Goal: Check status

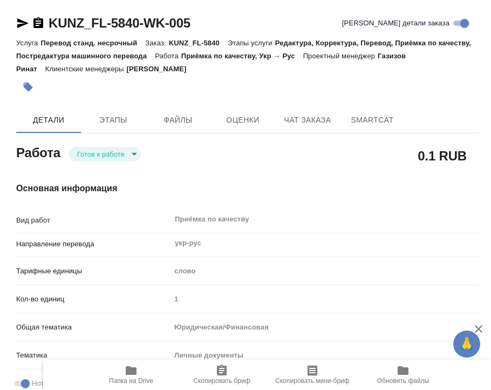
type textarea "x"
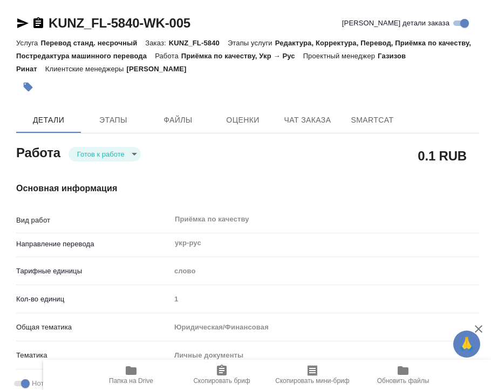
type textarea "x"
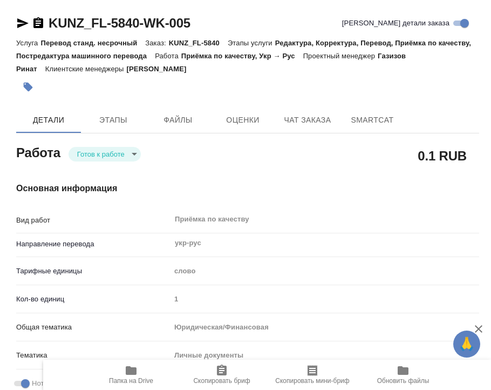
type textarea "x"
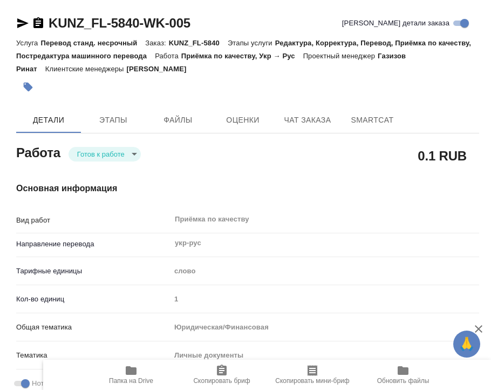
type textarea "x"
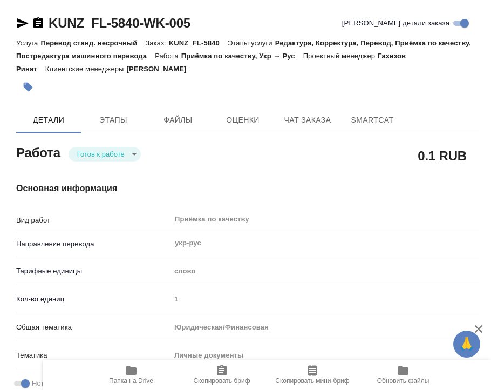
type textarea "x"
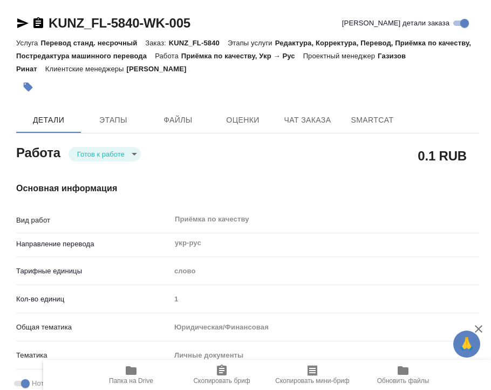
type textarea "x"
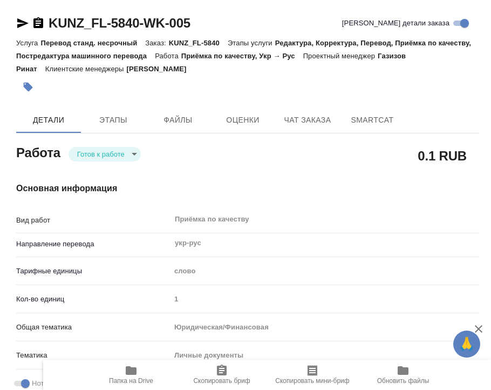
type textarea "x"
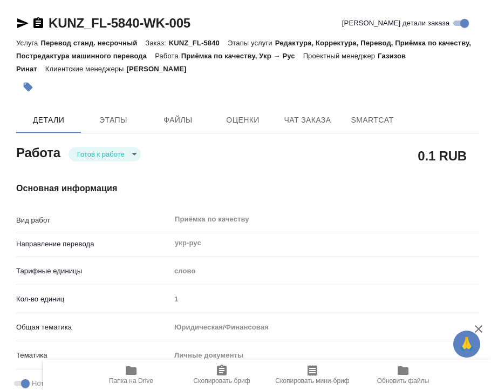
type textarea "x"
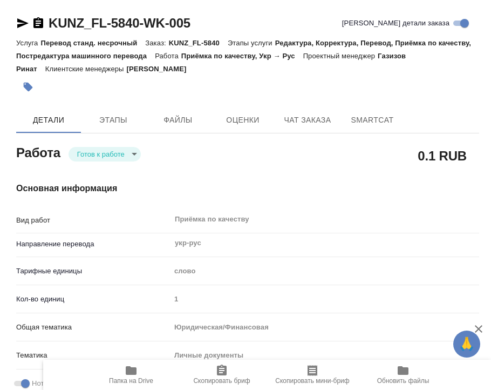
type textarea "x"
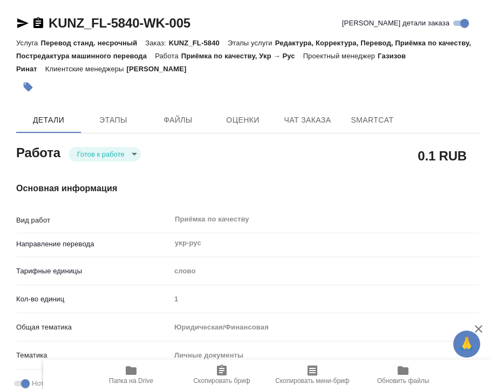
type textarea "x"
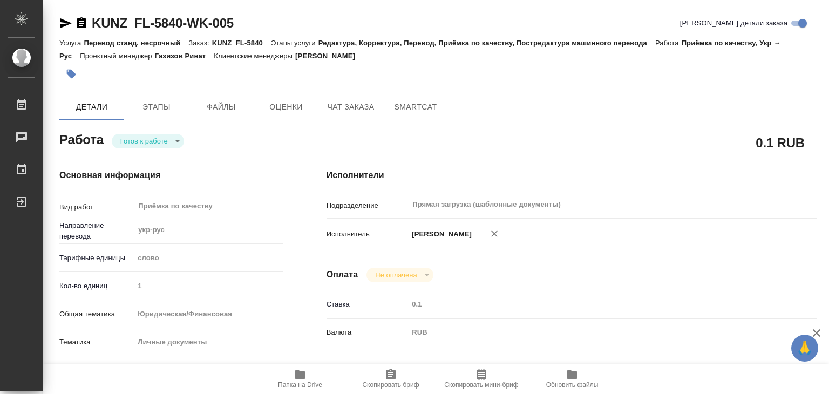
type textarea "x"
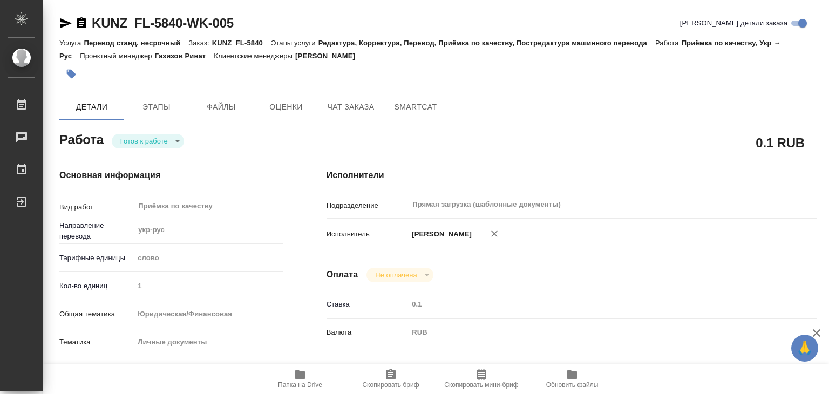
type textarea "x"
